Goal: Task Accomplishment & Management: Complete application form

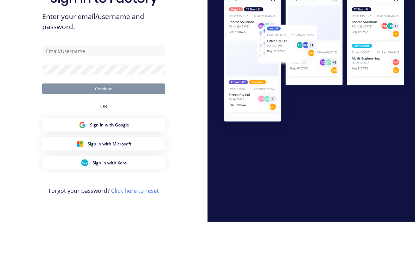
scroll to position [12, 0]
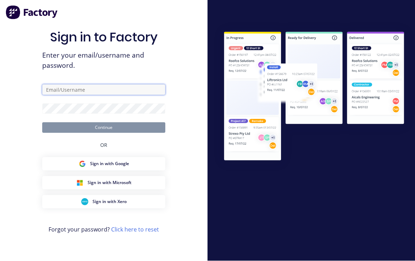
click at [110, 85] on input "text" at bounding box center [103, 90] width 123 height 11
type input "[EMAIL_ADDRESS][DOMAIN_NAME]"
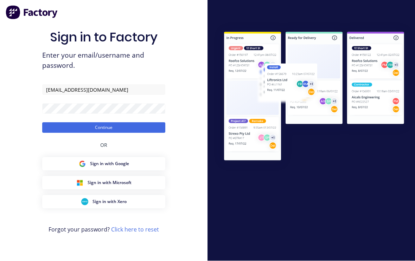
click at [130, 123] on button "Continue" at bounding box center [103, 128] width 123 height 11
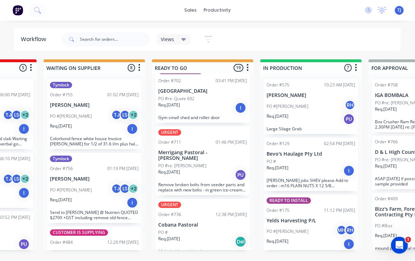
scroll to position [0, 188]
click at [199, 150] on p "Merrigang Pastoral - [PERSON_NAME]" at bounding box center [202, 156] width 89 height 12
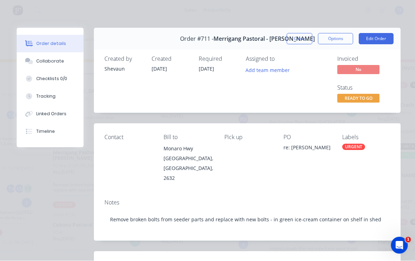
scroll to position [0, 0]
click at [379, 40] on button "Edit Order" at bounding box center [376, 38] width 35 height 11
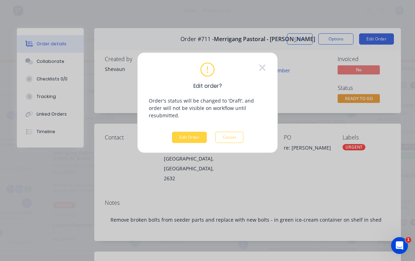
click at [188, 132] on button "Edit Order" at bounding box center [189, 137] width 35 height 11
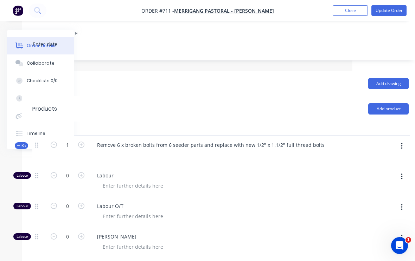
scroll to position [173, 63]
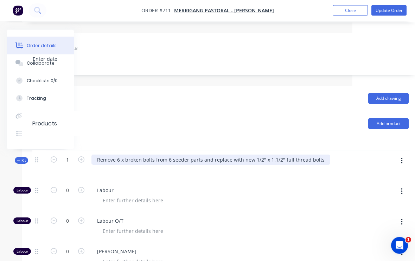
click at [322, 155] on div "Remove 6 x broken bolts from 6 seeder parts and replace with new 1/2" x 1.1/2" …" at bounding box center [210, 160] width 239 height 10
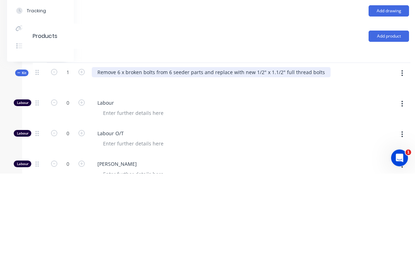
click at [264, 155] on div "Remove 6 x broken bolts from 6 seeder parts and replace with new 1/2" x 1.1/2" …" at bounding box center [211, 160] width 239 height 10
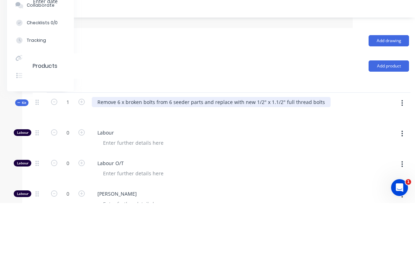
click at [258, 155] on div "Remove 6 x broken bolts from 6 seeder parts and replace with new 1/2" x 1.1/2" …" at bounding box center [211, 160] width 239 height 10
click at [263, 155] on div "Remove 6 x broken bolts from 6 seeder parts and replace with new 1/2" x 1.1/2" …" at bounding box center [211, 160] width 239 height 10
click at [262, 155] on div "Remove 6 x broken bolts from 6 seeder parts and replace with new 5/8lx 1.1/2" f…" at bounding box center [210, 160] width 236 height 10
click at [257, 155] on div "Remove 6 x broken bolts from 6 seeder parts and replace with new 5/8lx 1.1/2" f…" at bounding box center [210, 160] width 236 height 10
click at [266, 155] on div "Remove 6 x broken bolts from 6 seeder parts and replace with new 5/8lx 1.1/2" f…" at bounding box center [210, 160] width 236 height 10
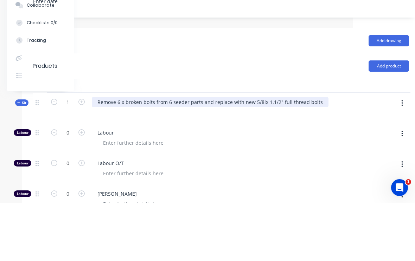
click at [257, 155] on div "Remove 6 x broken bolts from 6 seeder parts and replace with new 5/8lx 1.1/2" f…" at bounding box center [210, 160] width 236 height 10
click at [262, 155] on div "Remove 6 x broken bolts from 6 seeder parts and replace with new 5/8lx 1.1/2" f…" at bounding box center [210, 160] width 236 height 10
click at [238, 155] on div "Remove 6 x broken bolts from 6 seeder parts and replace with new 5/8lx 1.1/2" f…" at bounding box center [210, 160] width 236 height 10
click at [259, 155] on div "Remove 6 x broken bolts from 6 seeder parts and replace with new 5/8lx 1.1/2" f…" at bounding box center [210, 160] width 236 height 10
click at [264, 155] on div "Remove 6 x broken bolts from 6 seeder parts and replace with new 5/8lx 1.1/2" f…" at bounding box center [210, 160] width 236 height 10
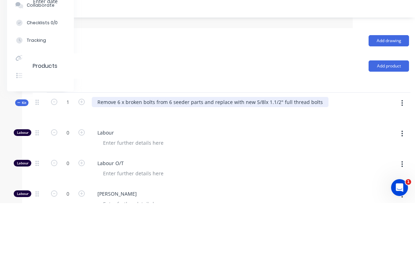
click at [263, 155] on div "Remove 6 x broken bolts from 6 seeder parts and replace with new 5/8lx 1.1/2" f…" at bounding box center [210, 160] width 236 height 10
click at [258, 155] on div "Remove 6 x broken bolts from 6 seeder parts and replace with new 5/8lx 1.1/2" f…" at bounding box center [210, 160] width 236 height 10
click at [256, 155] on div "Remove 6 x broken bolts from 6 seeder parts and replace with new 5/8lx 1.1/2" f…" at bounding box center [210, 160] width 236 height 10
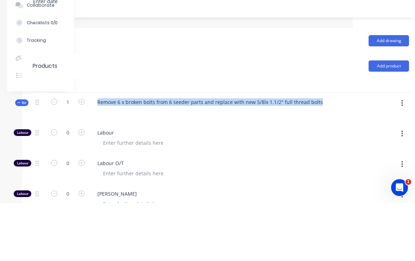
click at [340, 151] on div "Remove 6 x broken bolts from 6 seeder parts and replace with new 5/8lx 1.1/2" f…" at bounding box center [229, 166] width 281 height 31
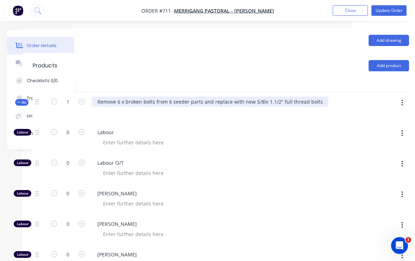
click at [258, 97] on div "Remove 6 x broken bolts from 6 seeder parts and replace with new 5/8lx 1.1/2" f…" at bounding box center [210, 102] width 236 height 10
click at [272, 97] on div "Remove 6 x broken bolts from 6 seeder parts and replace with new 5/8lx 1.1/2" f…" at bounding box center [210, 102] width 236 height 10
click at [260, 97] on div "Remove 6 x broken bolts from 6 seeder parts and replace with new 5/8lx 1.1/2" f…" at bounding box center [210, 102] width 236 height 10
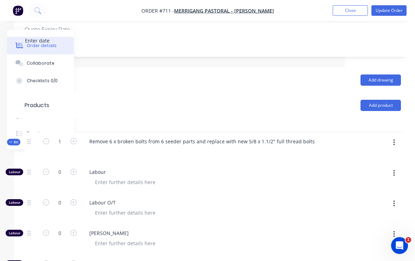
scroll to position [189, 74]
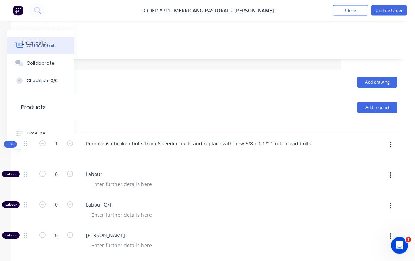
click at [385, 102] on button "Add product" at bounding box center [377, 107] width 40 height 11
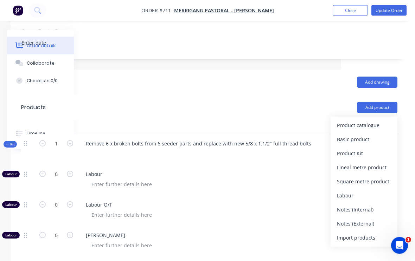
scroll to position [190, 74]
click at [374, 120] on div "Product catalogue" at bounding box center [364, 125] width 54 height 10
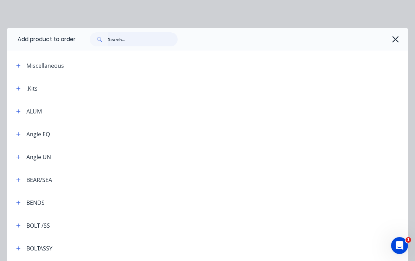
click at [131, 41] on input "text" at bounding box center [143, 39] width 70 height 14
type input "Imp"
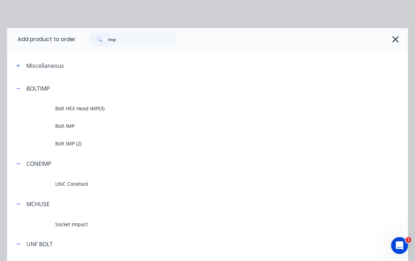
scroll to position [190, 74]
click at [90, 110] on span "Bolt HEX Head IMP(3)" at bounding box center [196, 108] width 282 height 7
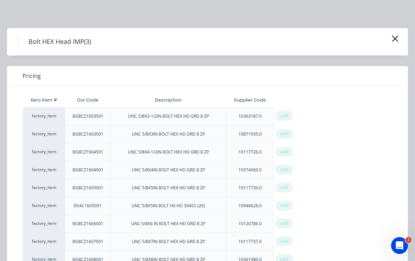
click at [395, 32] on div "Bolt HEX Head IMP(3)" at bounding box center [207, 41] width 401 height 27
click at [400, 39] on button "button" at bounding box center [395, 38] width 12 height 11
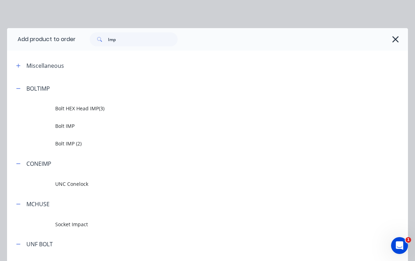
scroll to position [77, 0]
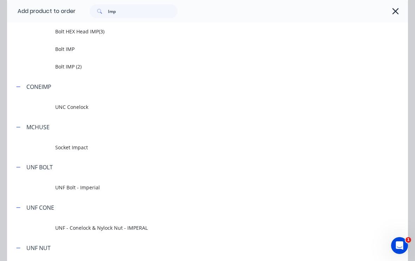
click at [77, 71] on td "Bolt IMP (2)" at bounding box center [231, 67] width 352 height 18
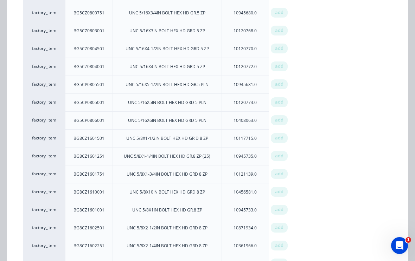
scroll to position [711, 0]
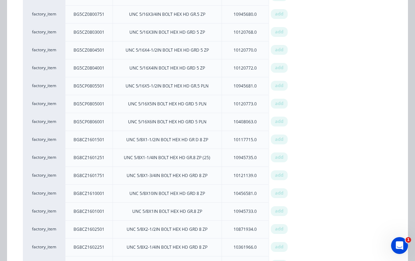
click at [280, 139] on span "add" at bounding box center [279, 139] width 8 height 7
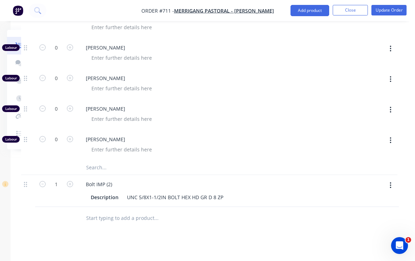
scroll to position [373, 74]
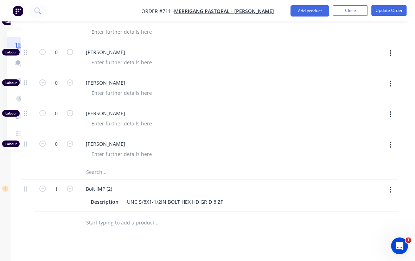
click at [70, 185] on icon "button" at bounding box center [70, 188] width 6 height 6
click at [70, 186] on icon "button" at bounding box center [70, 189] width 6 height 6
click at [71, 186] on icon "button" at bounding box center [70, 189] width 6 height 6
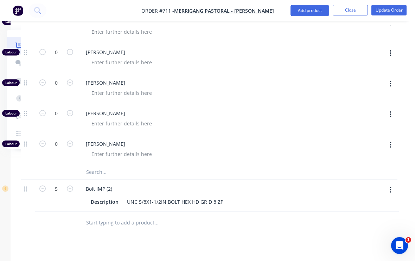
click at [72, 186] on icon "button" at bounding box center [70, 189] width 6 height 6
click at [73, 184] on button "button" at bounding box center [69, 187] width 9 height 7
type input "7"
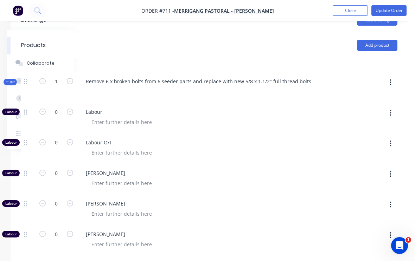
scroll to position [252, 74]
click at [52, 229] on input "0" at bounding box center [56, 234] width 18 height 11
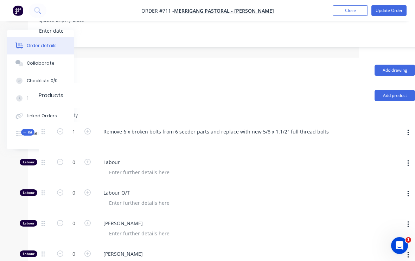
scroll to position [201, 58]
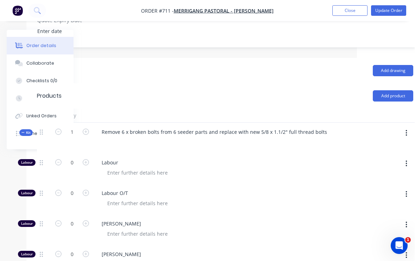
type input "2.5"
click at [393, 9] on button "Update Order" at bounding box center [388, 10] width 35 height 11
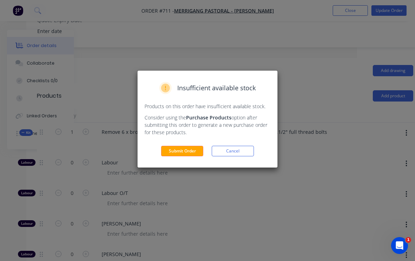
click at [183, 151] on button "Submit Order" at bounding box center [182, 151] width 42 height 11
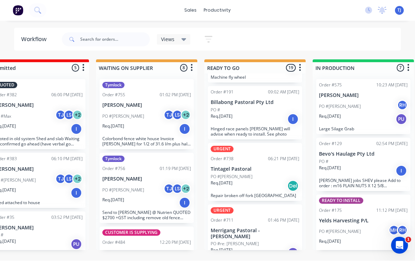
scroll to position [0, 137]
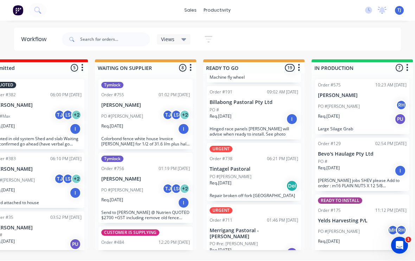
click at [254, 247] on div "Req. [DATE] PU" at bounding box center [253, 253] width 89 height 12
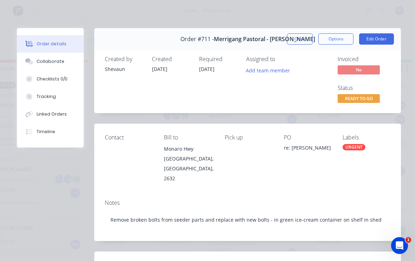
click at [300, 40] on button "Close" at bounding box center [300, 38] width 26 height 11
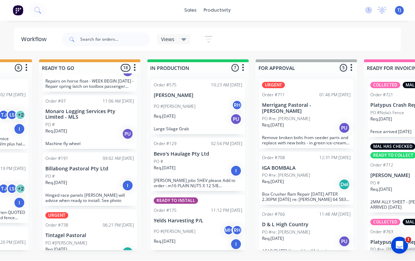
scroll to position [926, 0]
click at [322, 122] on div "Req. [DATE] PU" at bounding box center [306, 128] width 89 height 12
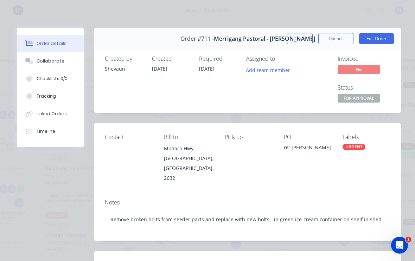
click at [354, 147] on div "URGENT" at bounding box center [353, 147] width 23 height 6
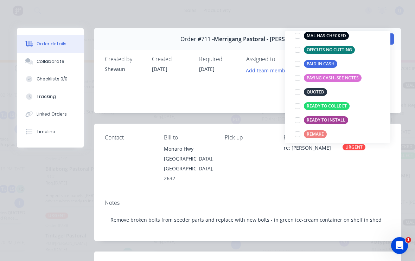
scroll to position [151, 0]
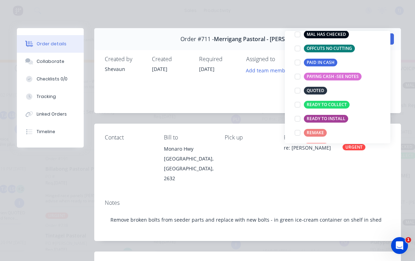
click at [297, 105] on div at bounding box center [297, 105] width 14 height 14
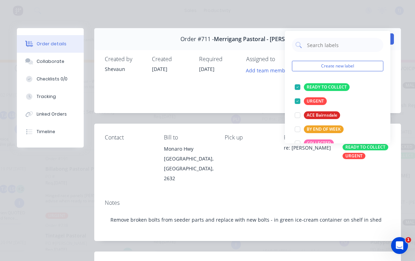
scroll to position [0, 0]
click at [296, 99] on div at bounding box center [297, 101] width 14 height 14
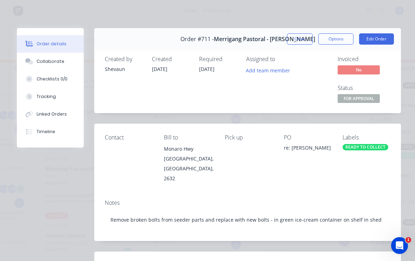
click at [383, 183] on div "Contact [PERSON_NAME] to [GEOGRAPHIC_DATA], [GEOGRAPHIC_DATA], 2632 Pick up PO …" at bounding box center [247, 159] width 306 height 70
click at [300, 40] on button "Close" at bounding box center [300, 38] width 26 height 11
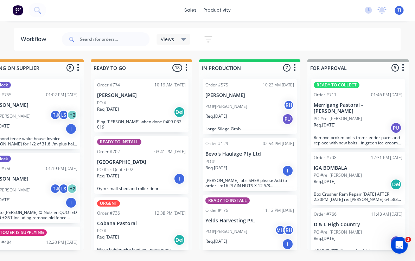
scroll to position [0, 249]
